Goal: Task Accomplishment & Management: Manage account settings

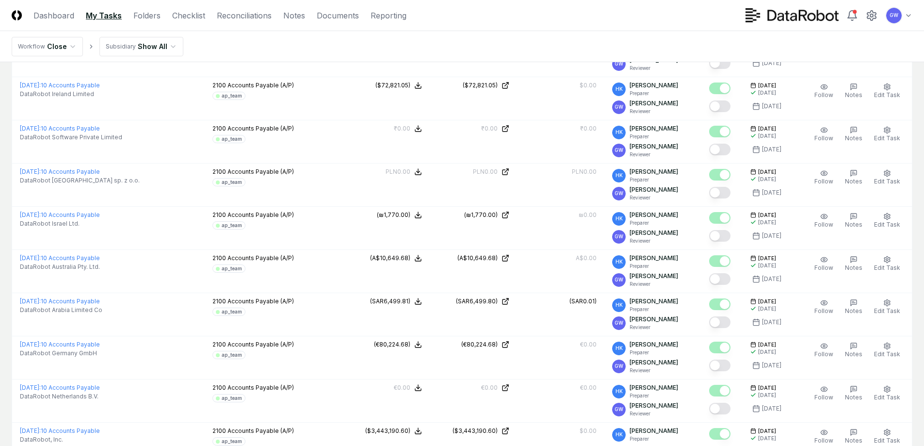
scroll to position [1262, 0]
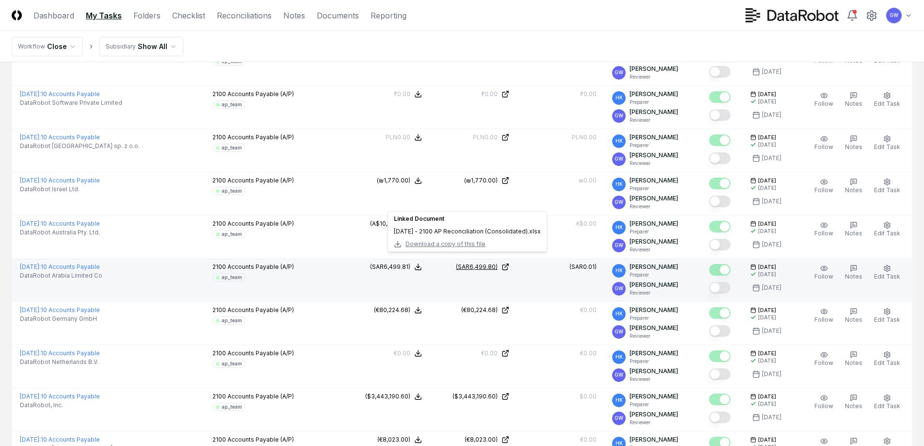
click at [470, 262] on div "(SAR6,499.80)" at bounding box center [477, 266] width 42 height 9
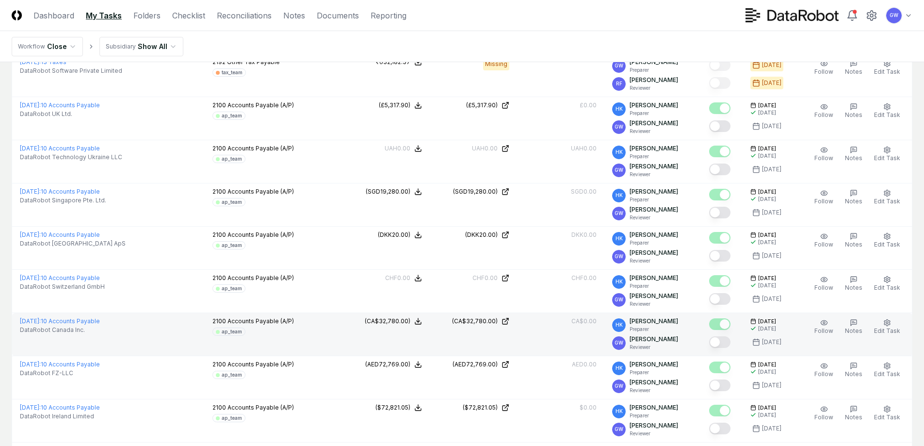
scroll to position [873, 0]
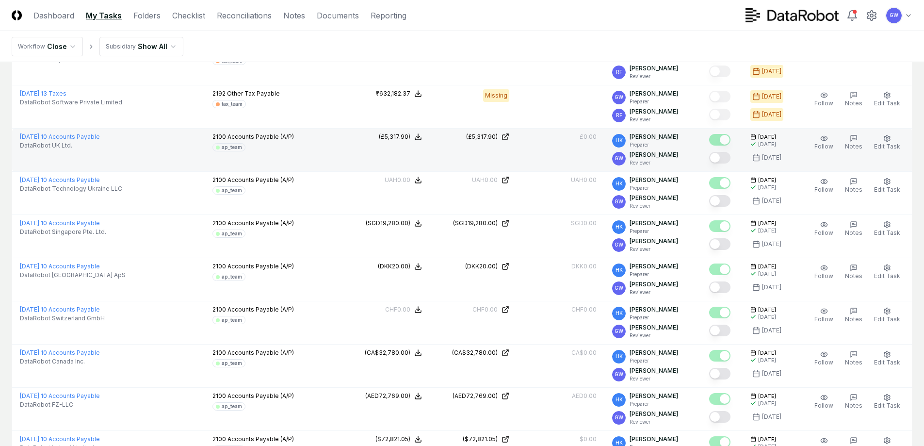
click at [722, 152] on button "Mark complete" at bounding box center [719, 158] width 21 height 12
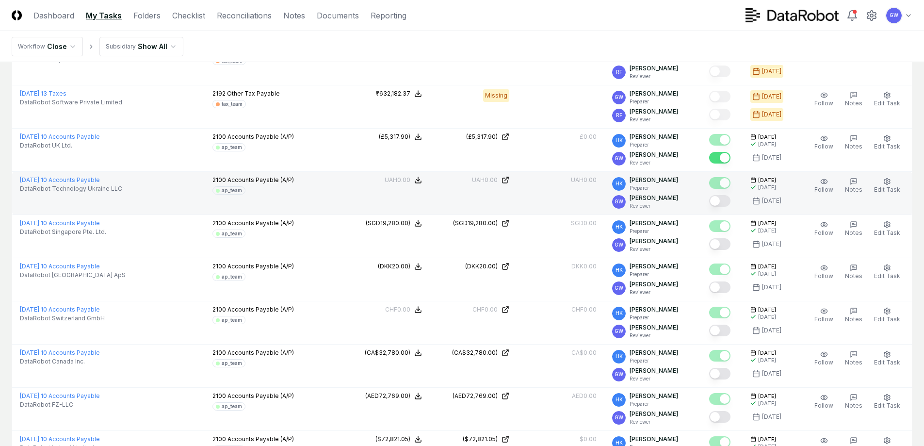
click at [720, 195] on button "Mark complete" at bounding box center [719, 201] width 21 height 12
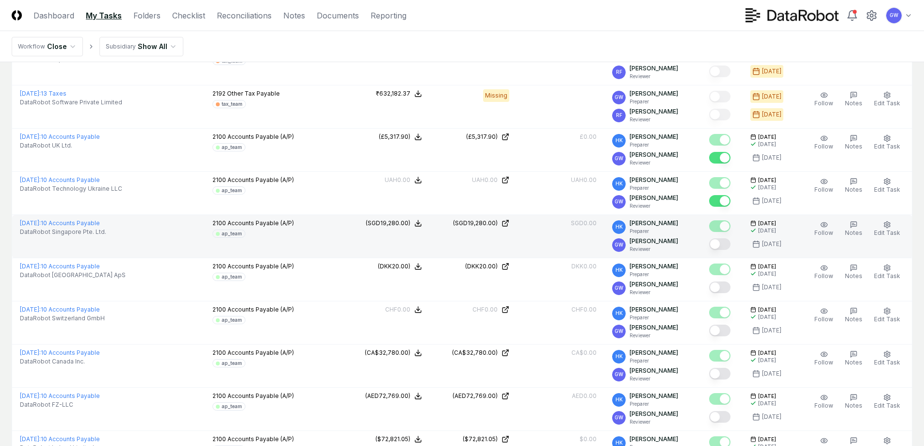
click at [721, 238] on button "Mark complete" at bounding box center [719, 244] width 21 height 12
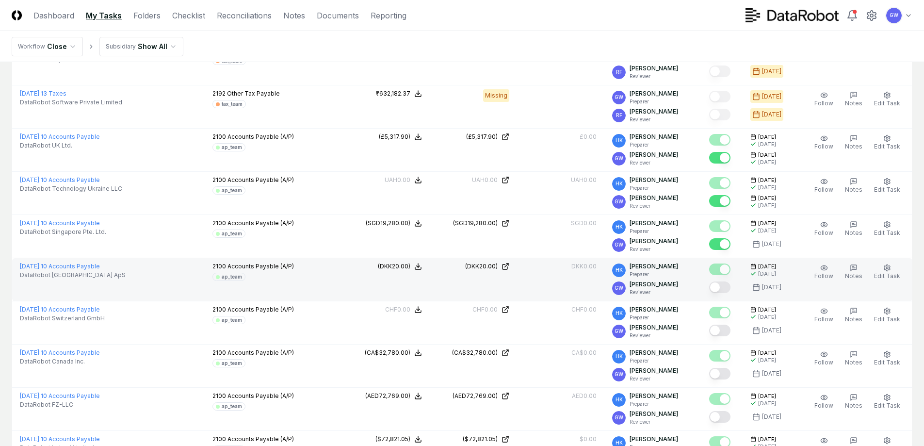
click at [720, 281] on button "Mark complete" at bounding box center [719, 287] width 21 height 12
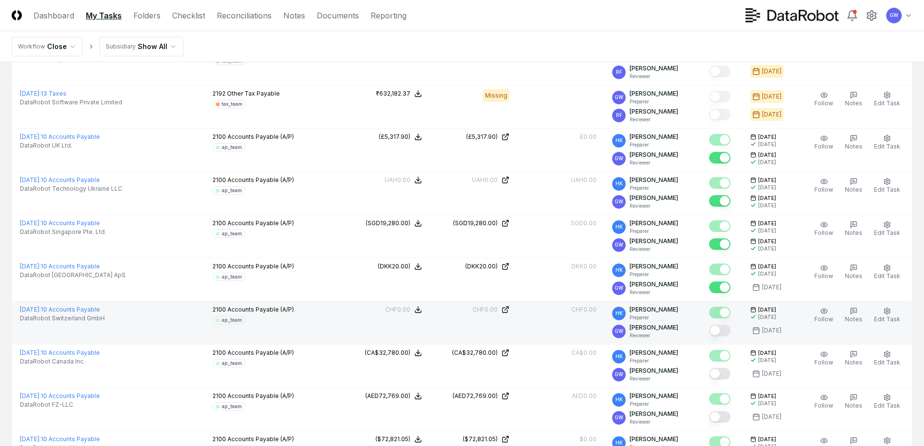
click at [720, 325] on button "Mark complete" at bounding box center [719, 331] width 21 height 12
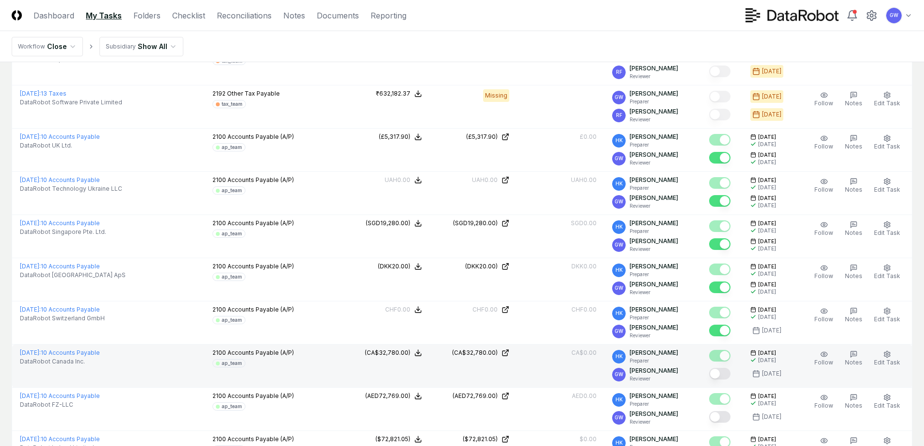
click at [721, 368] on button "Mark complete" at bounding box center [719, 374] width 21 height 12
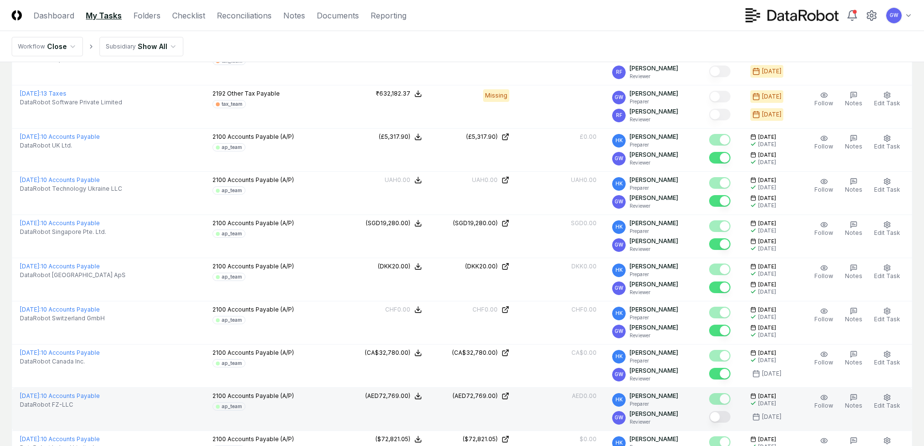
click at [719, 411] on button "Mark complete" at bounding box center [719, 417] width 21 height 12
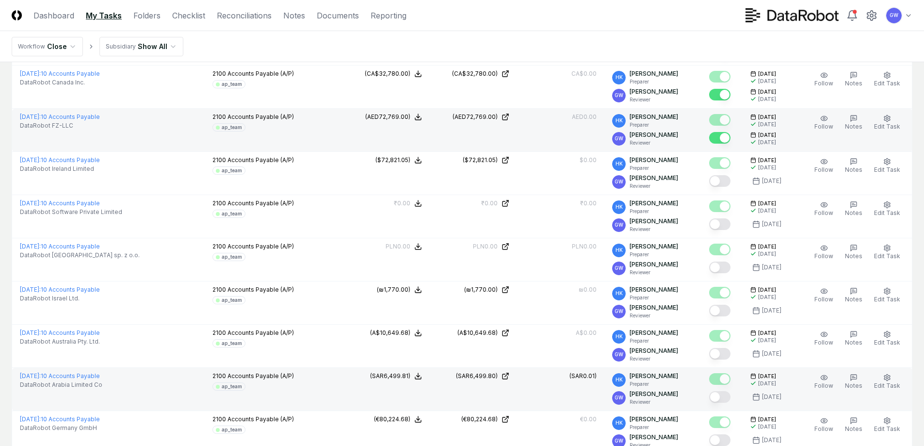
scroll to position [1165, 0]
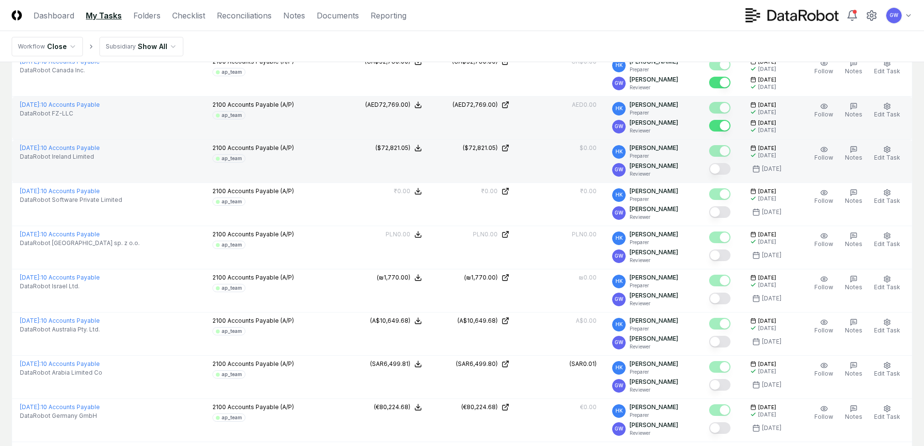
click at [721, 163] on button "Mark complete" at bounding box center [719, 169] width 21 height 12
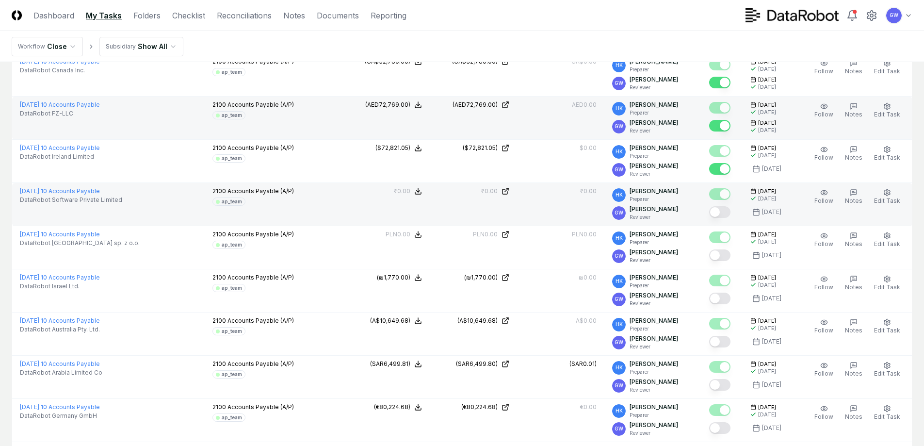
click at [723, 206] on button "Mark complete" at bounding box center [719, 212] width 21 height 12
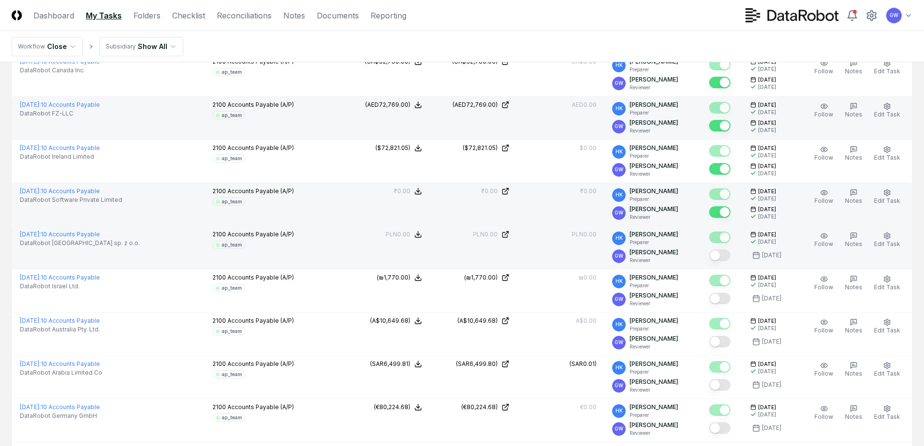
click at [721, 249] on button "Mark complete" at bounding box center [719, 255] width 21 height 12
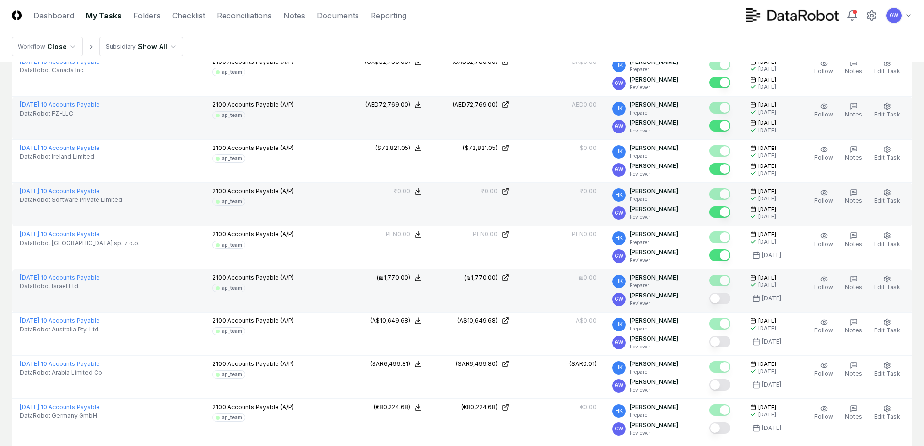
click at [720, 293] on button "Mark complete" at bounding box center [719, 299] width 21 height 12
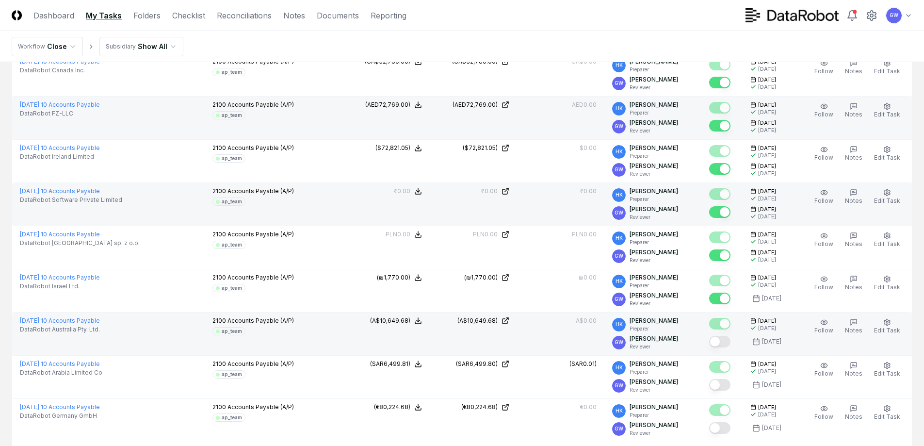
click at [720, 336] on button "Mark complete" at bounding box center [719, 342] width 21 height 12
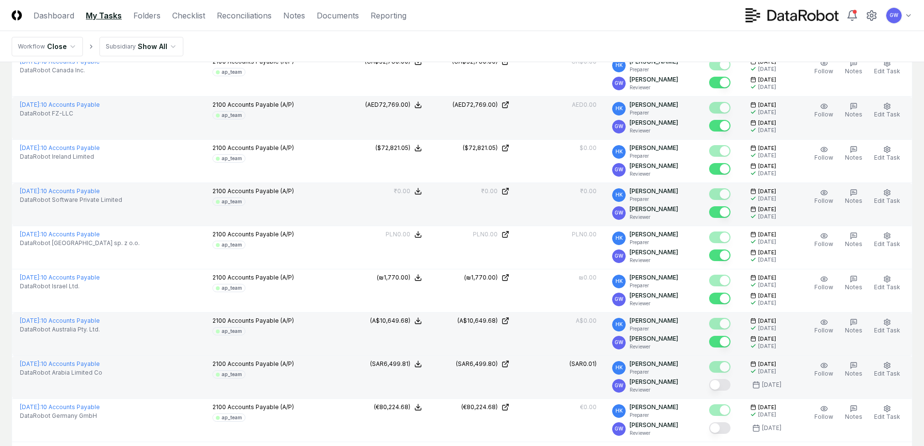
click at [721, 379] on button "Mark complete" at bounding box center [719, 385] width 21 height 12
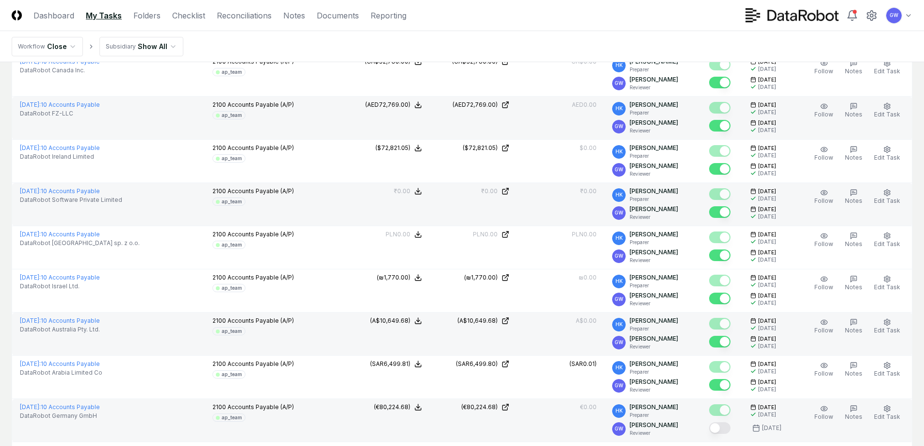
click at [720, 422] on button "Mark complete" at bounding box center [719, 428] width 21 height 12
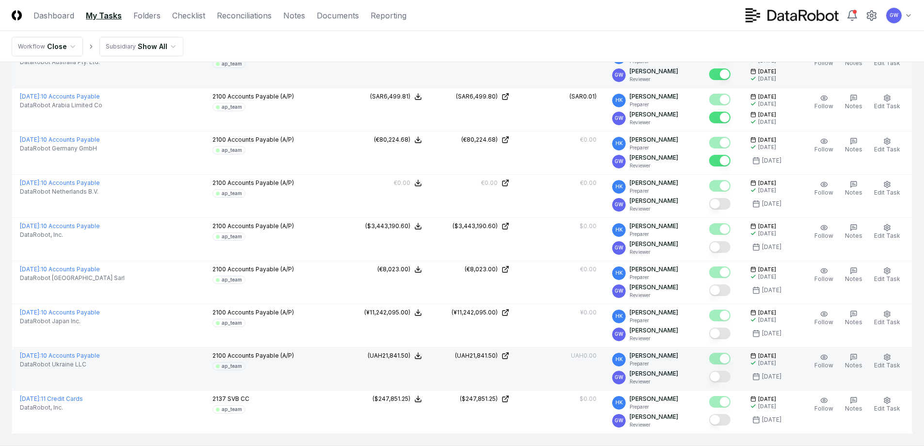
scroll to position [1456, 0]
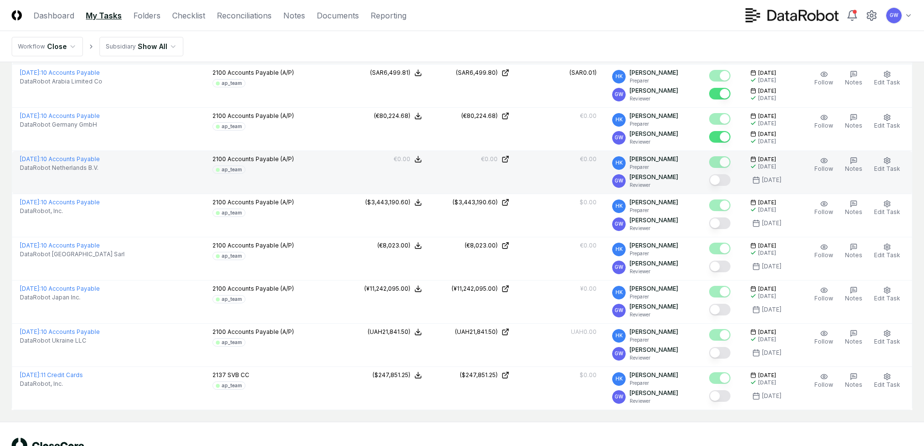
click at [721, 174] on button "Mark complete" at bounding box center [719, 180] width 21 height 12
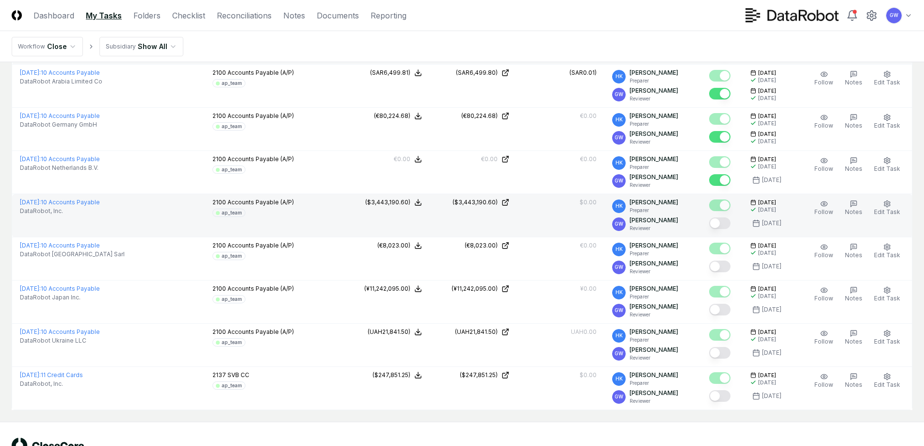
click at [720, 217] on button "Mark complete" at bounding box center [719, 223] width 21 height 12
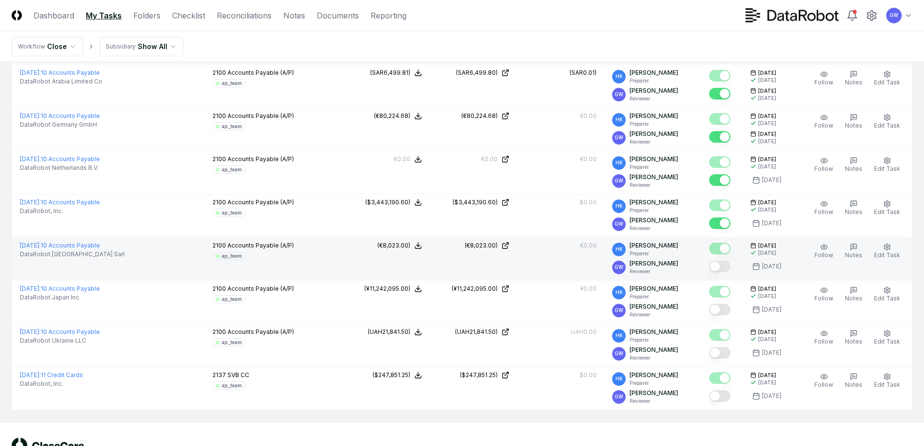
click at [718, 261] on button "Mark complete" at bounding box center [719, 267] width 21 height 12
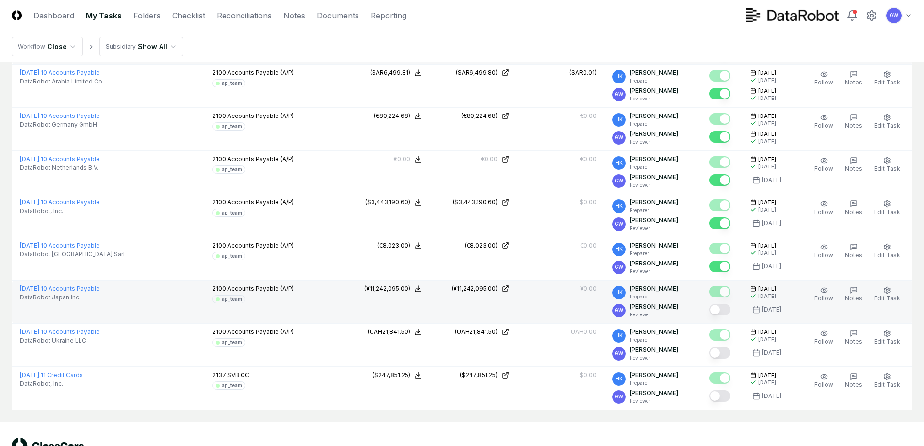
click at [719, 304] on button "Mark complete" at bounding box center [719, 310] width 21 height 12
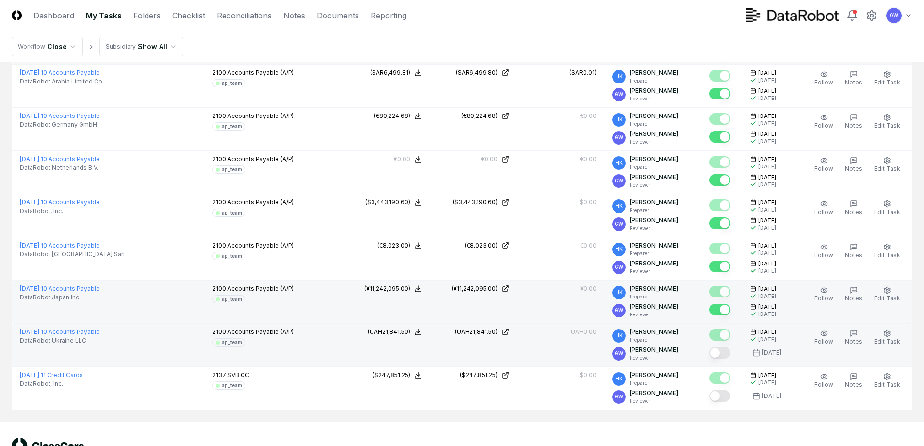
click at [721, 347] on button "Mark complete" at bounding box center [719, 353] width 21 height 12
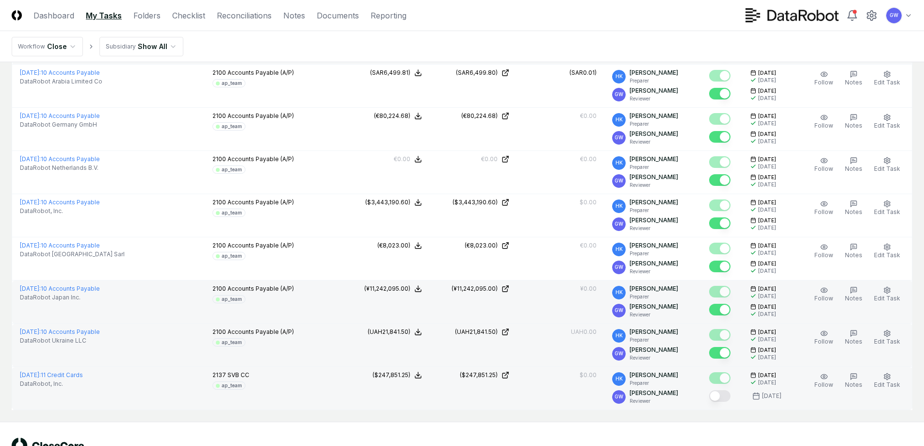
click at [725, 390] on button "Mark complete" at bounding box center [719, 396] width 21 height 12
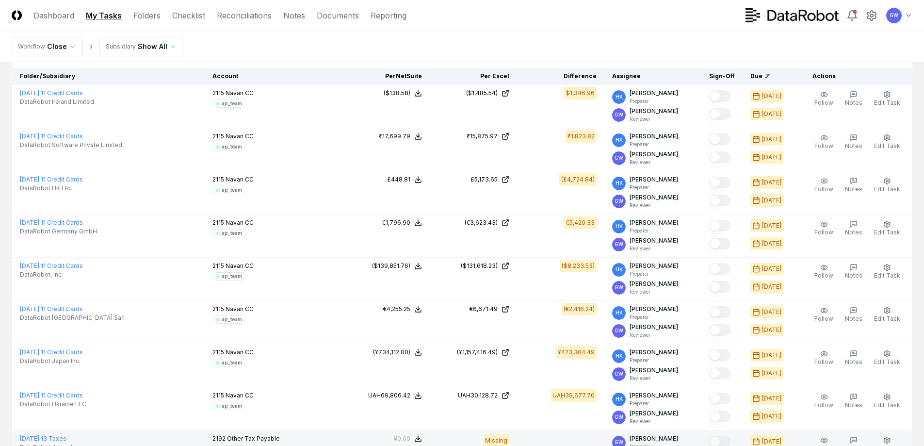
scroll to position [388, 0]
